Goal: Task Accomplishment & Management: Manage account settings

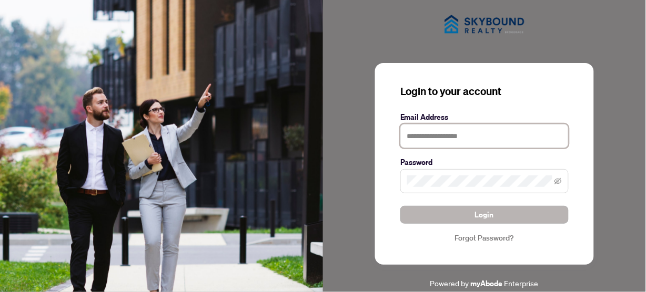
type input "**********"
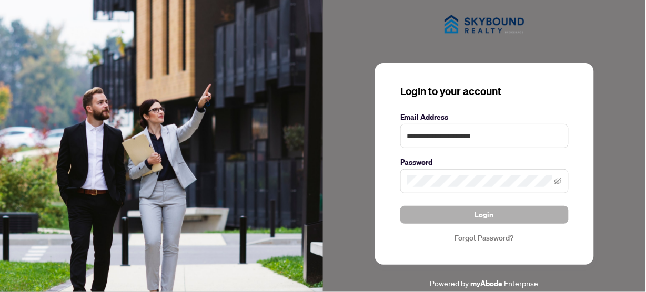
click at [487, 218] on span "Login" at bounding box center [484, 215] width 19 height 17
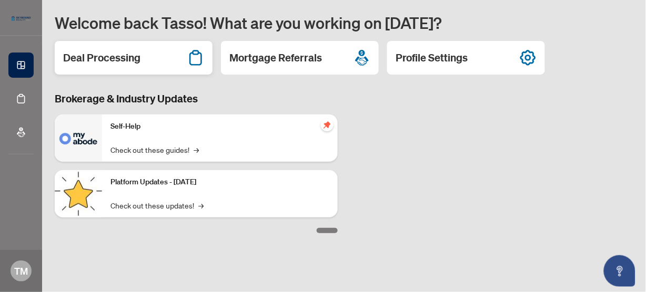
click at [117, 57] on h2 "Deal Processing" at bounding box center [101, 57] width 77 height 15
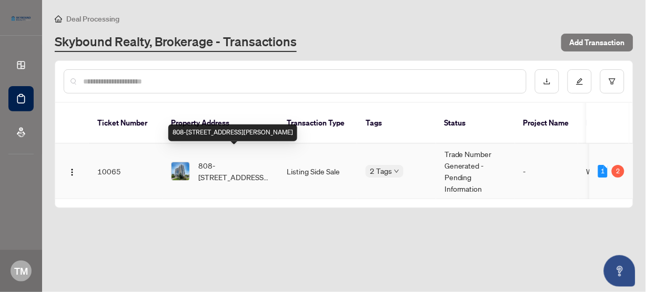
click at [218, 170] on span "808-[STREET_ADDRESS][PERSON_NAME]" at bounding box center [234, 171] width 72 height 23
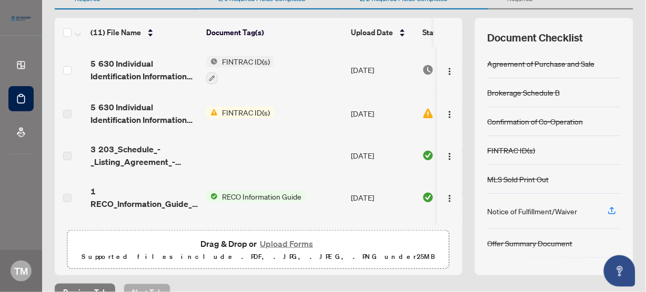
scroll to position [84, 0]
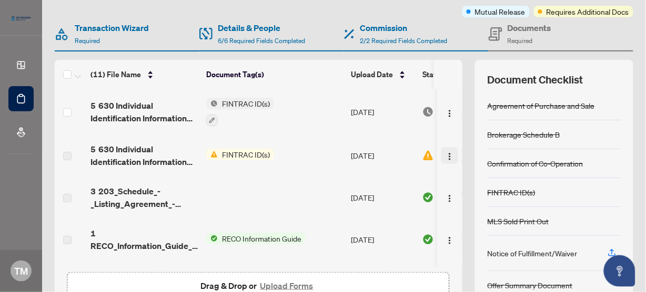
click at [445, 153] on img "button" at bounding box center [449, 156] width 8 height 8
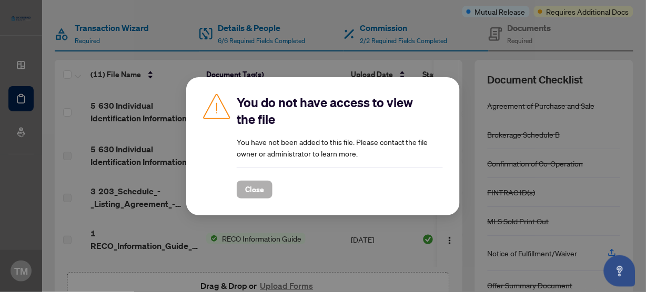
click at [256, 190] on span "Close" at bounding box center [254, 189] width 19 height 17
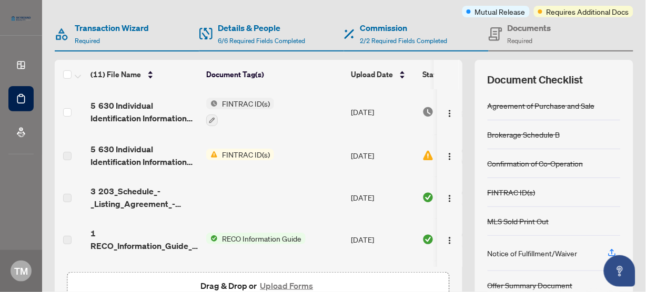
click at [68, 154] on label at bounding box center [67, 156] width 8 height 12
click at [233, 173] on td "FINTRAC ID(s)" at bounding box center [274, 156] width 145 height 42
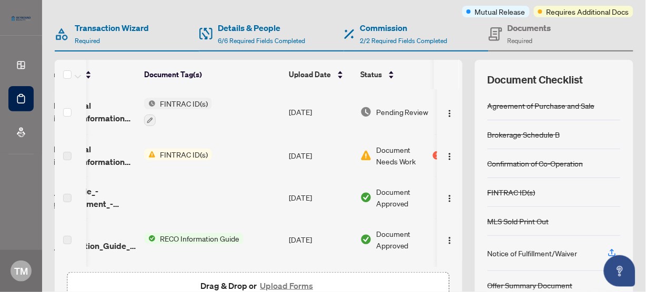
scroll to position [0, 79]
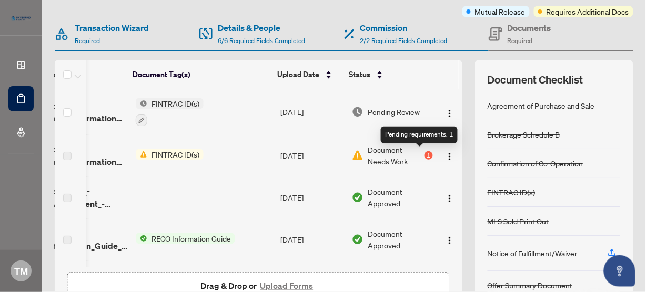
click at [424, 153] on div "1" at bounding box center [428, 155] width 8 height 8
click at [424, 151] on div "1" at bounding box center [428, 155] width 8 height 8
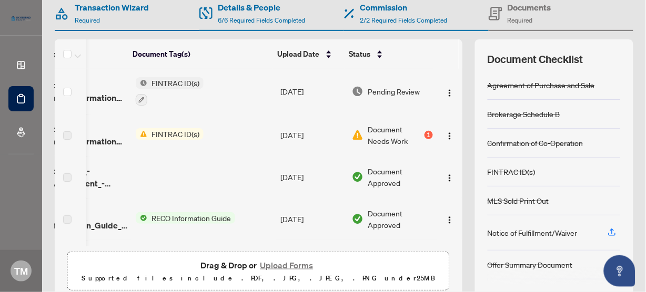
scroll to position [63, 0]
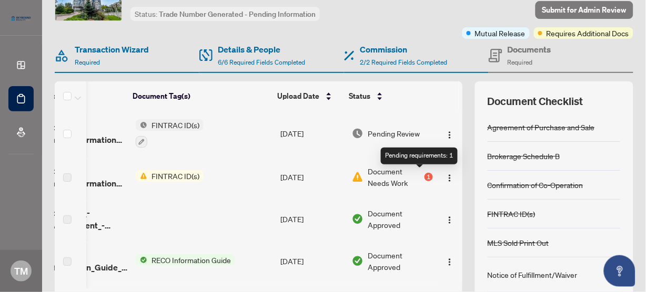
click at [424, 178] on div "1" at bounding box center [428, 177] width 8 height 8
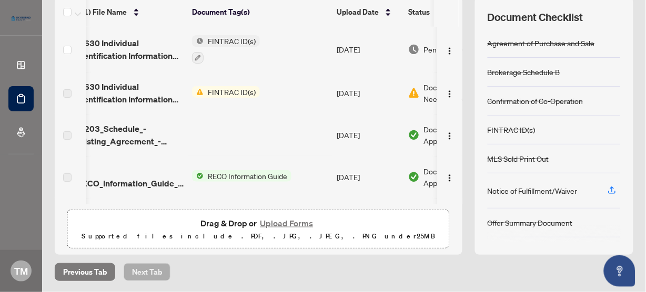
scroll to position [0, 0]
